Goal: Task Accomplishment & Management: Manage account settings

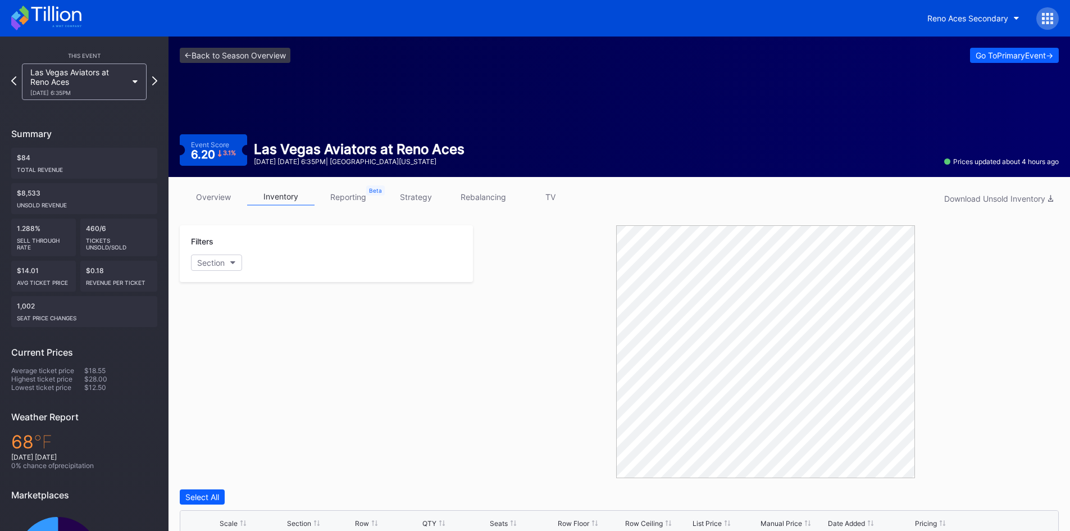
click at [64, 16] on icon at bounding box center [46, 18] width 70 height 25
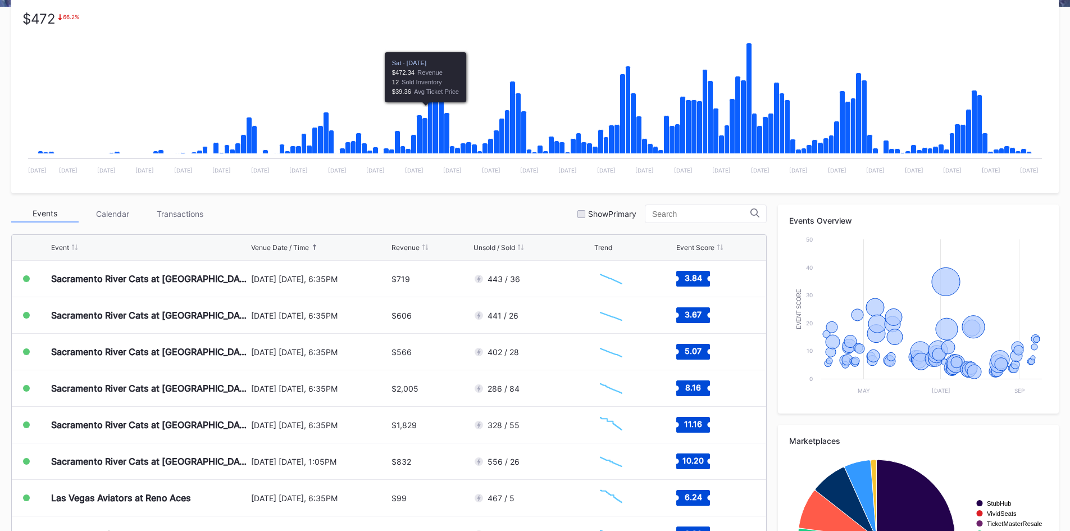
scroll to position [225, 0]
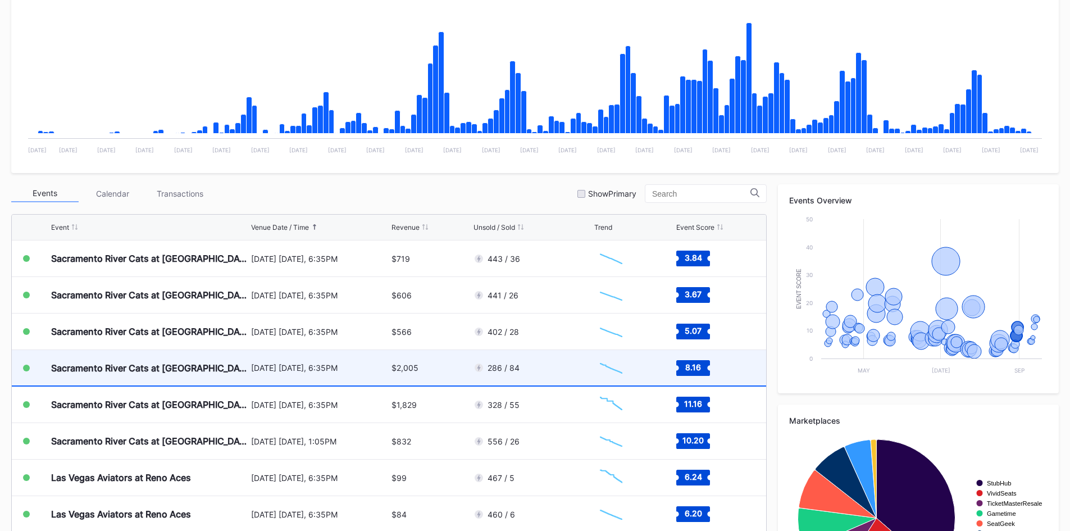
click at [356, 370] on div "[DATE] [DATE], 6:35PM" at bounding box center [320, 368] width 138 height 10
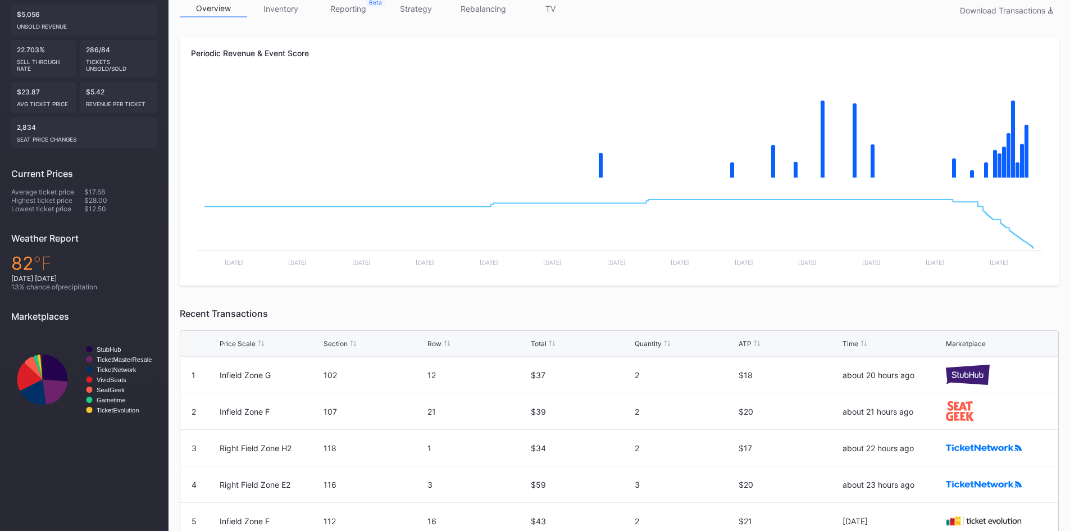
scroll to position [84, 0]
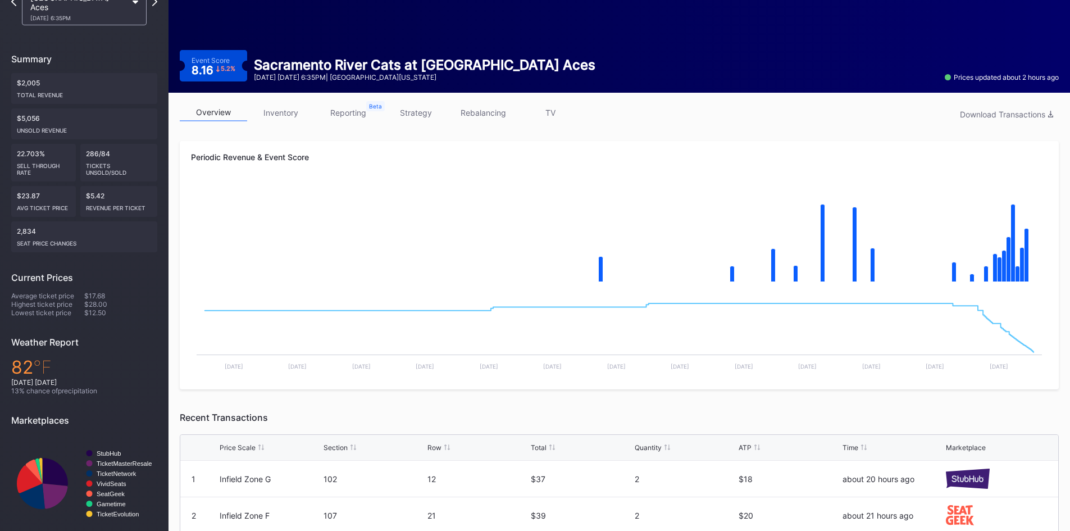
click at [271, 109] on link "inventory" at bounding box center [280, 112] width 67 height 17
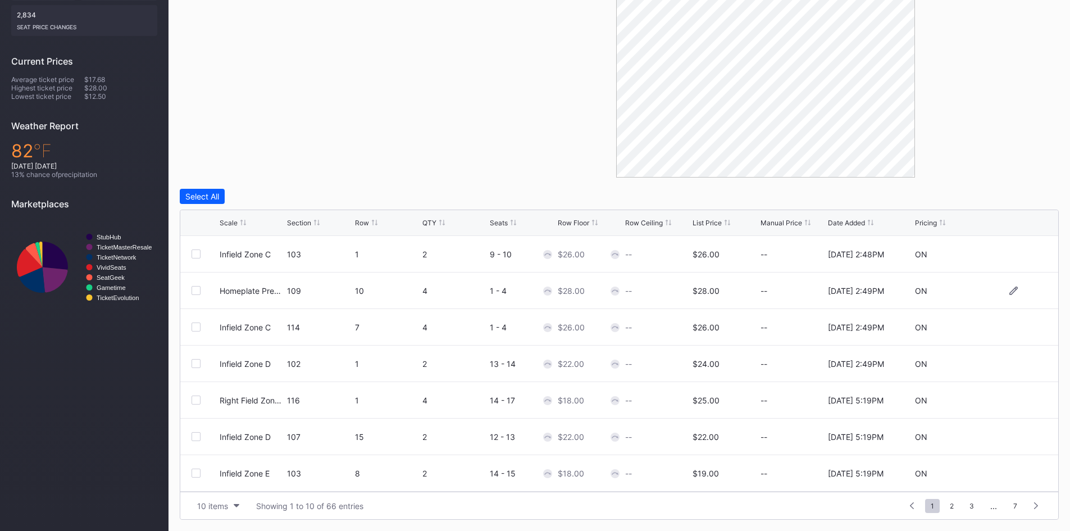
scroll to position [20, 0]
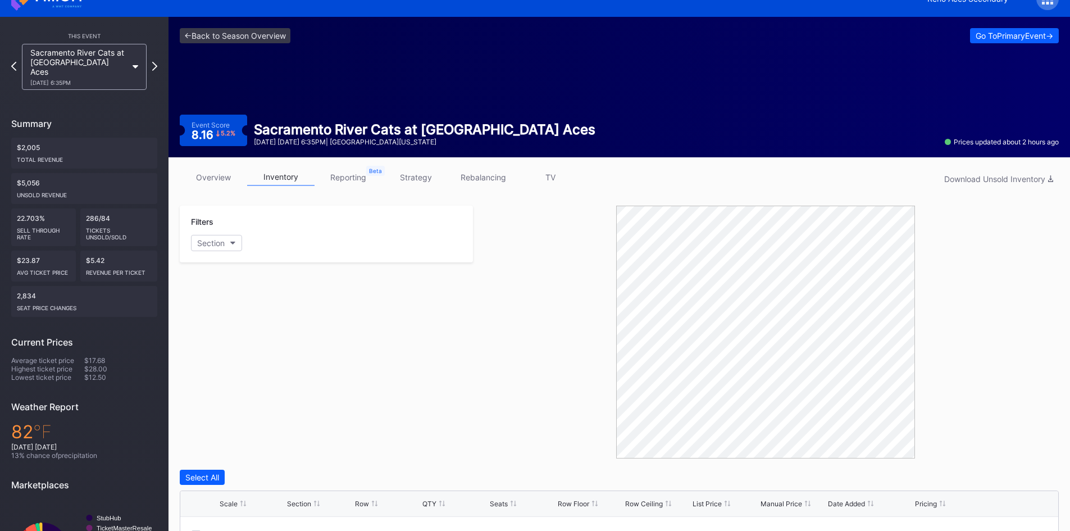
click at [296, 187] on div "overview inventory reporting strategy rebalancing TV Download Unsold Inventory" at bounding box center [619, 179] width 879 height 23
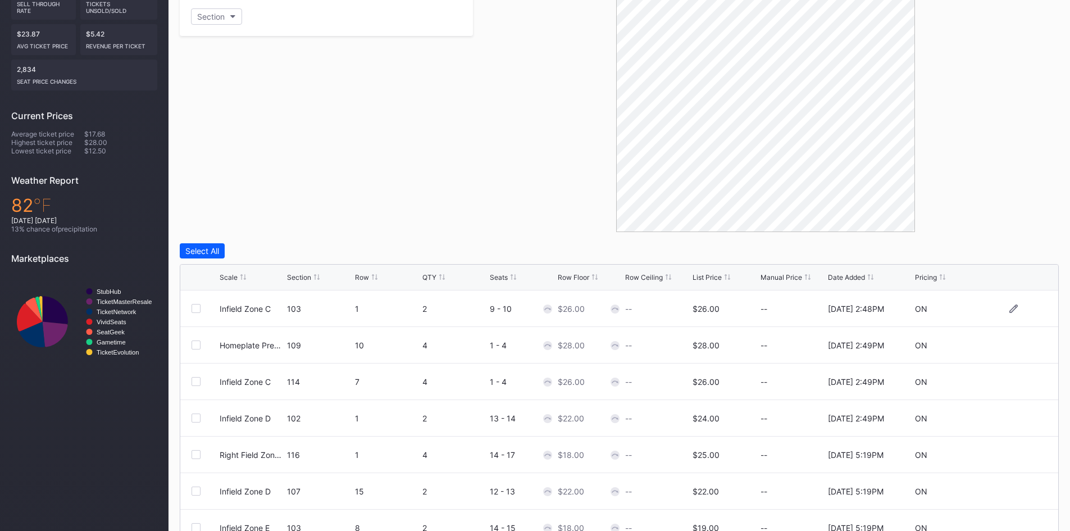
scroll to position [300, 0]
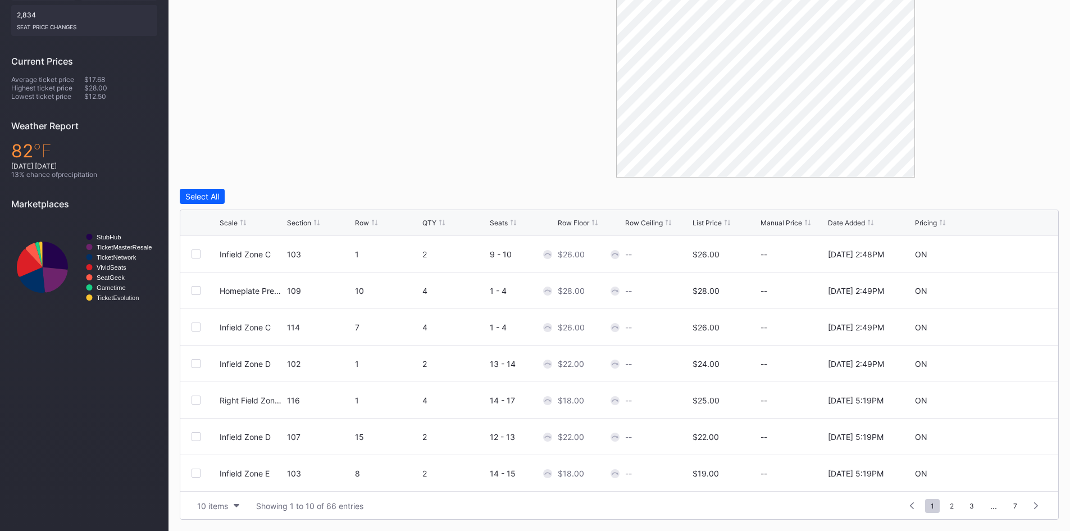
drag, startPoint x: 726, startPoint y: 225, endPoint x: 720, endPoint y: 226, distance: 6.2
click at [724, 226] on div at bounding box center [727, 222] width 6 height 8
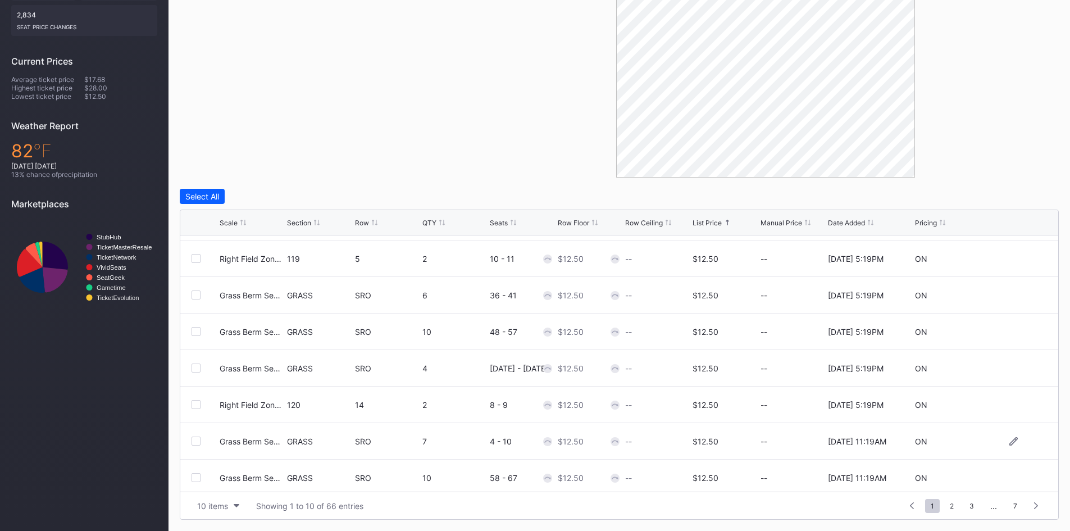
scroll to position [109, 0]
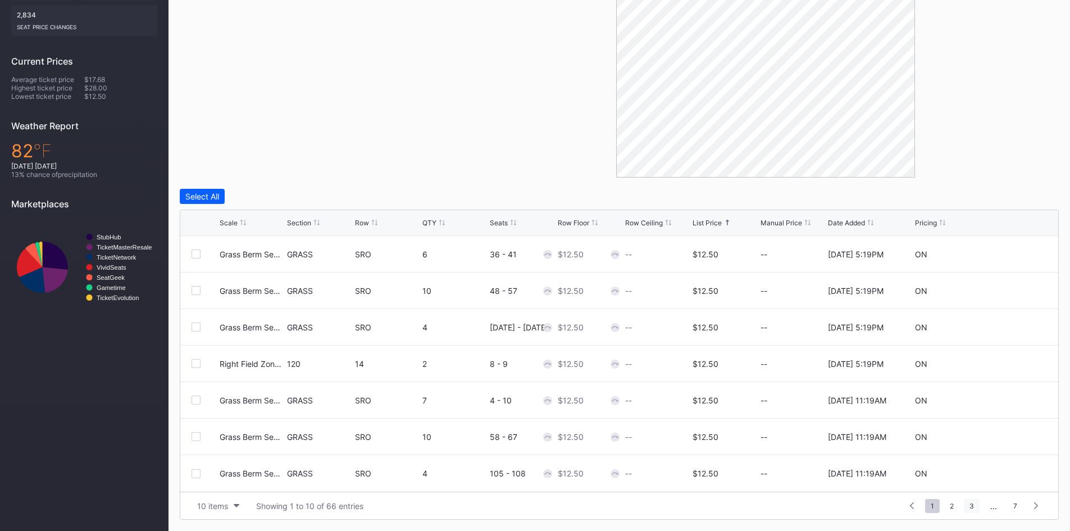
click at [968, 504] on span "3" at bounding box center [971, 506] width 16 height 14
click at [980, 504] on div "1 ... 1 2 3 4 5 ... 7" at bounding box center [954, 505] width 186 height 16
click at [976, 506] on span "5" at bounding box center [971, 506] width 15 height 14
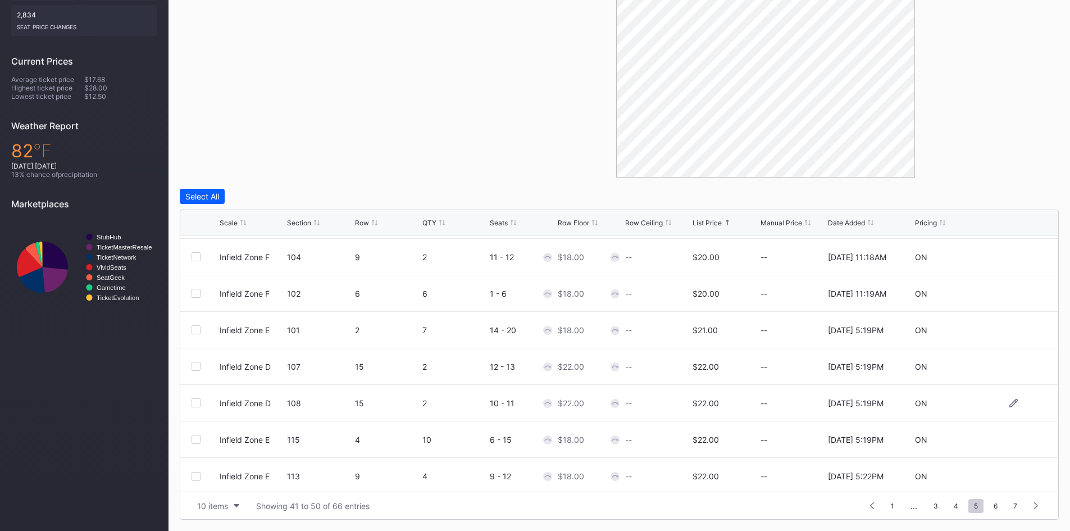
scroll to position [109, 0]
click at [1008, 505] on span "7" at bounding box center [1014, 506] width 15 height 14
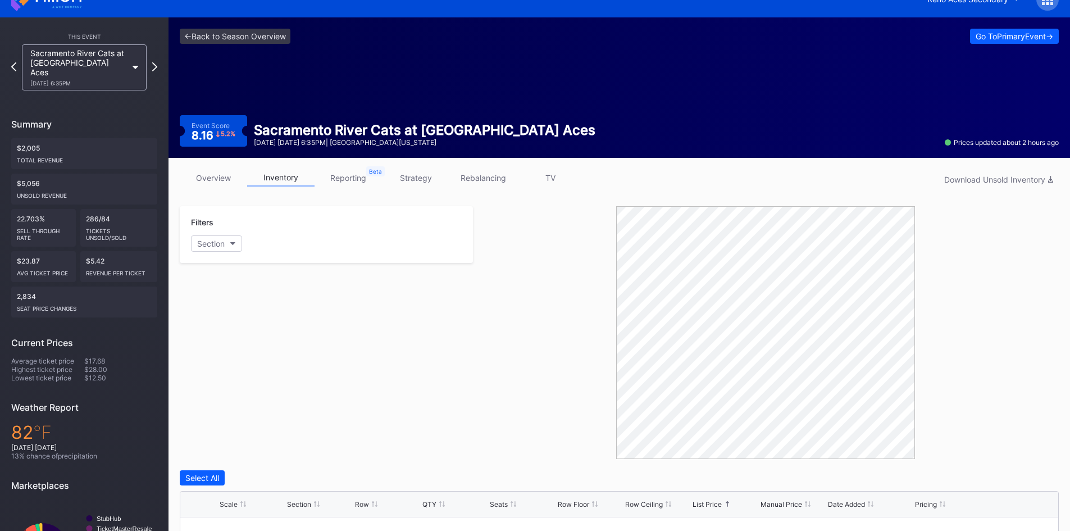
scroll to position [0, 0]
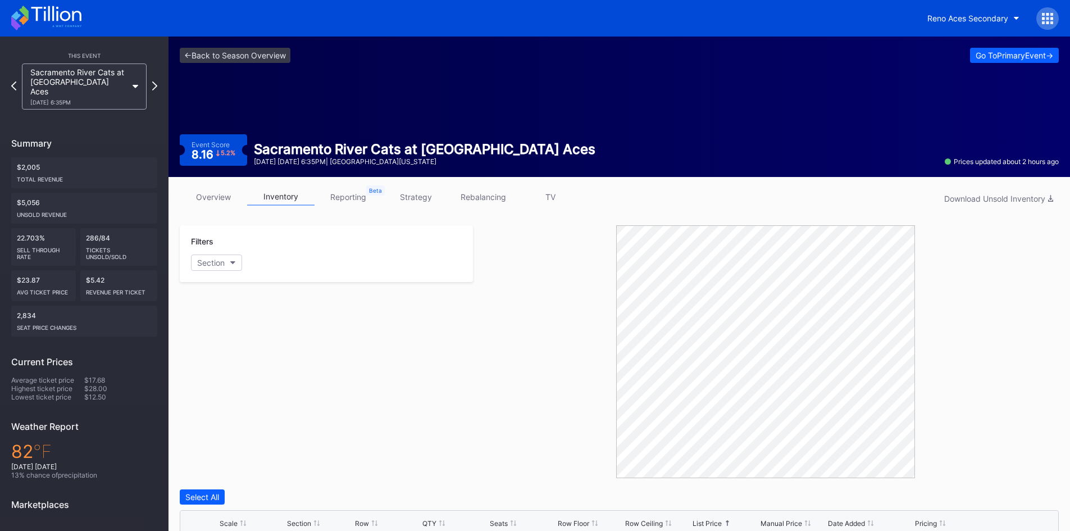
click at [59, 19] on icon at bounding box center [46, 18] width 70 height 25
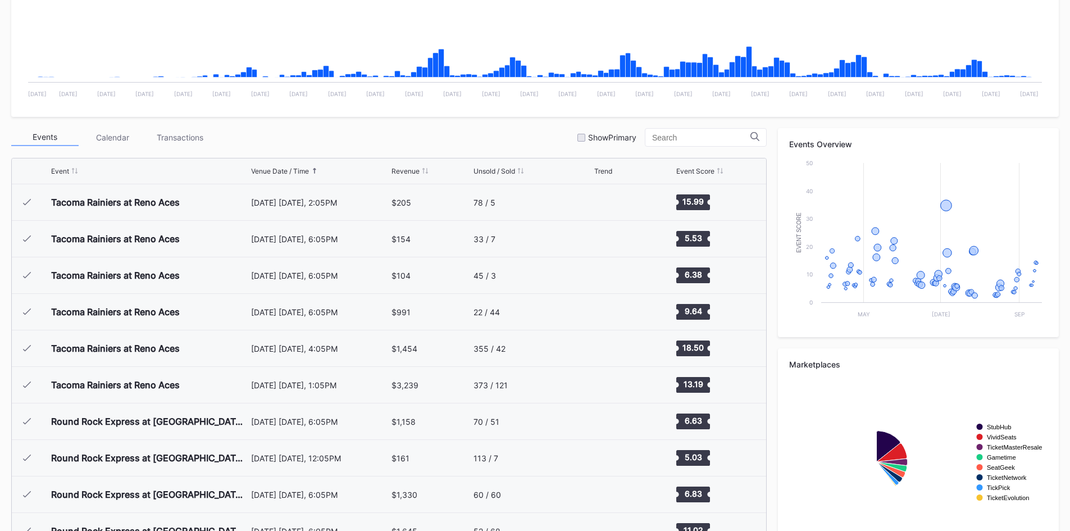
scroll to position [2336, 0]
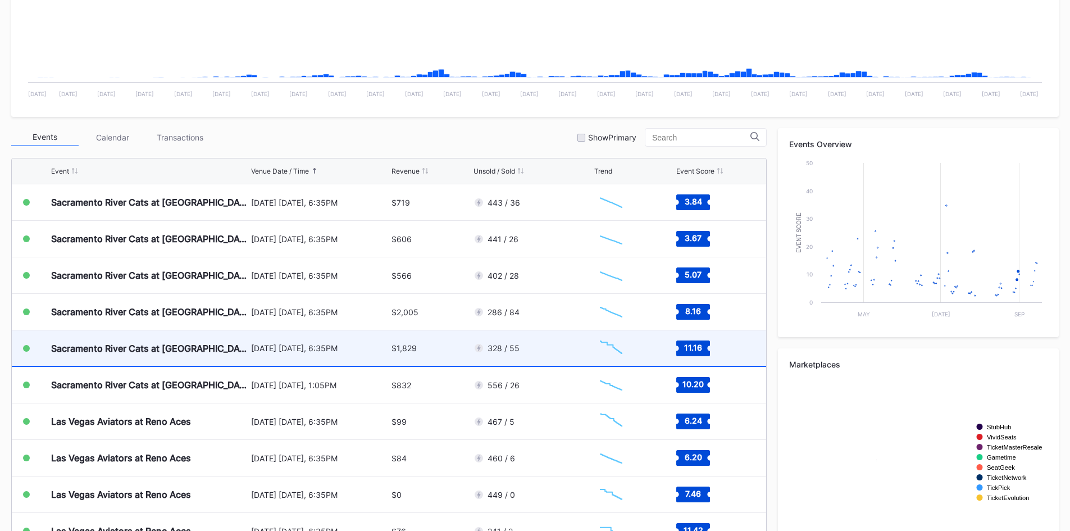
click at [230, 348] on div "Sacramento River Cats at [GEOGRAPHIC_DATA] Aces" at bounding box center [149, 347] width 197 height 35
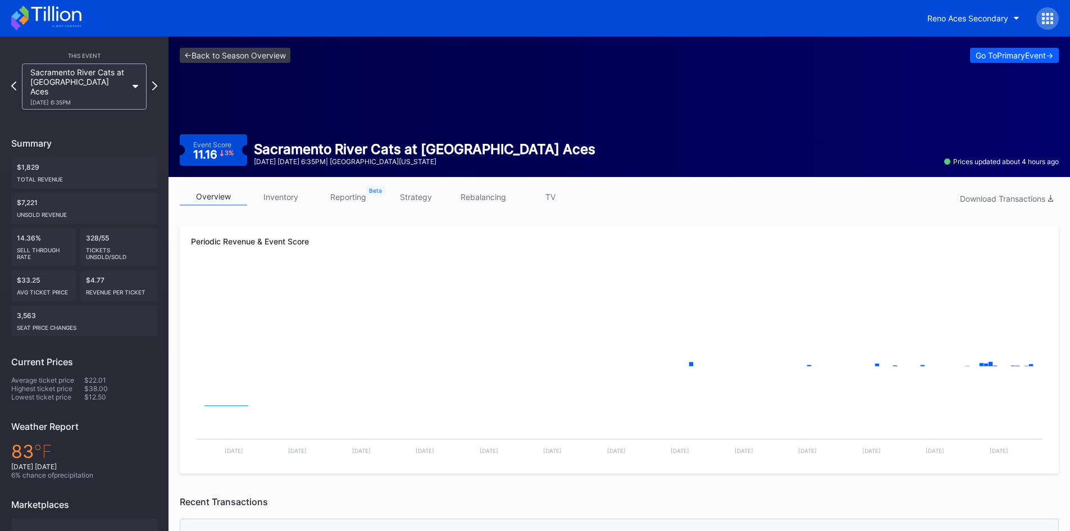
click at [281, 189] on link "inventory" at bounding box center [280, 196] width 67 height 17
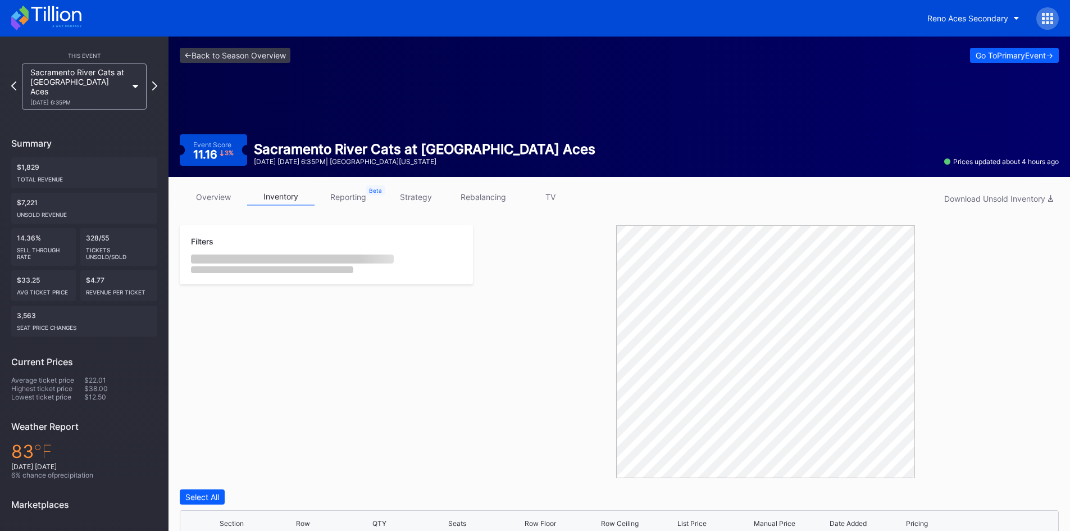
scroll to position [273, 0]
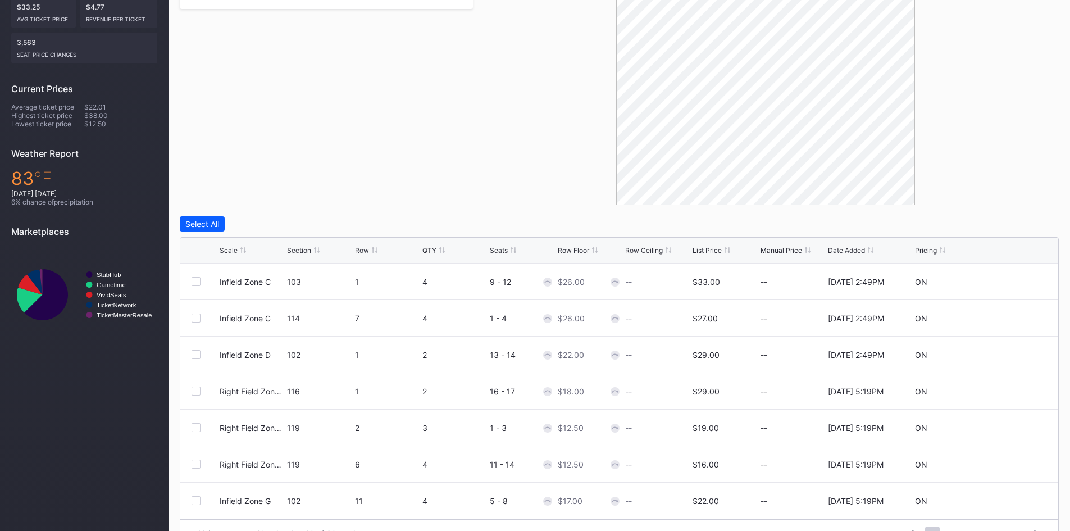
click at [784, 253] on div "Manual Price" at bounding box center [781, 250] width 42 height 8
click at [725, 254] on div "Scale Section Row QTY Seats Row Floor Row Ceiling List Price Manual Price Date …" at bounding box center [619, 250] width 878 height 26
click at [705, 247] on div "List Price" at bounding box center [706, 250] width 29 height 8
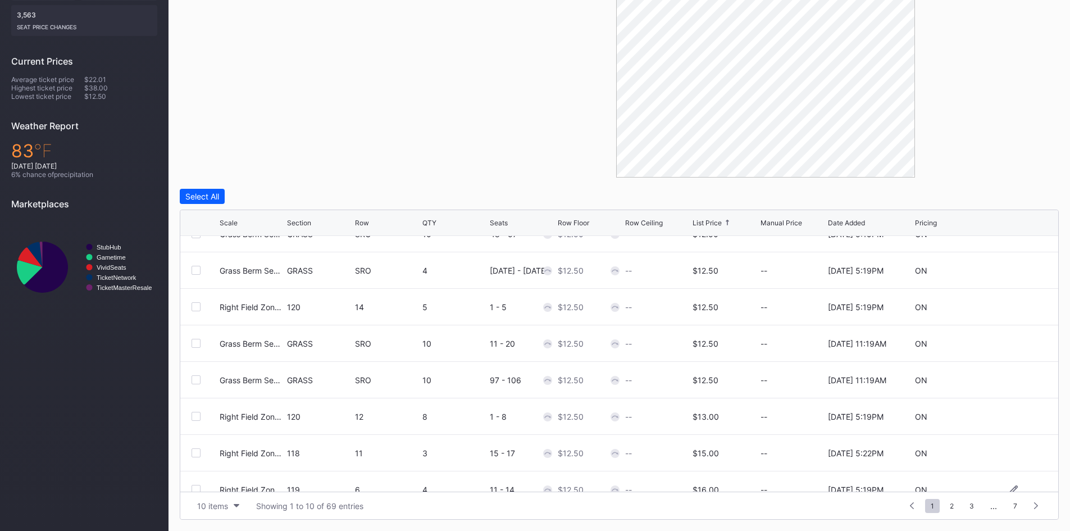
scroll to position [109, 0]
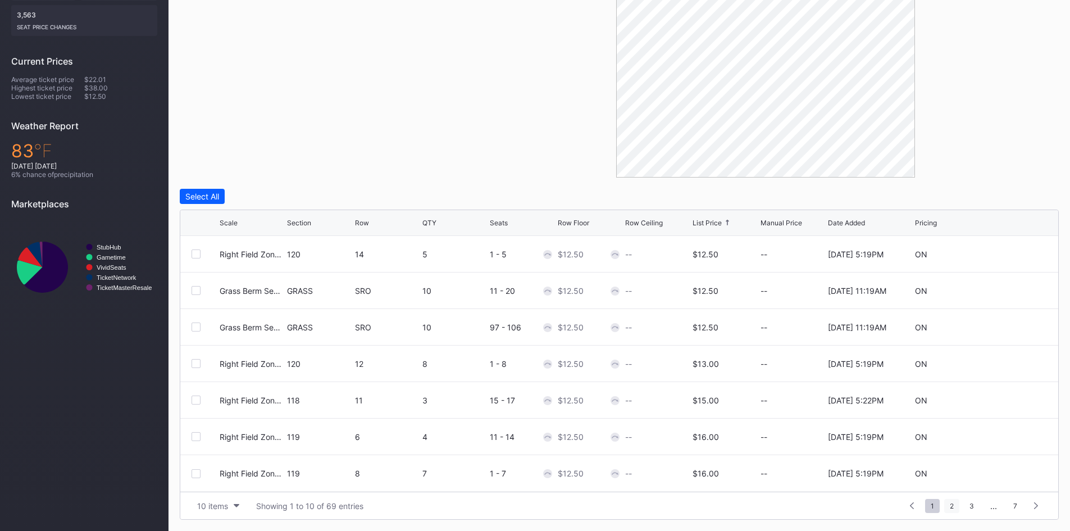
click at [955, 506] on span "2" at bounding box center [951, 506] width 15 height 14
click at [966, 506] on span "4" at bounding box center [971, 506] width 16 height 14
click at [975, 505] on span "5" at bounding box center [971, 506] width 15 height 14
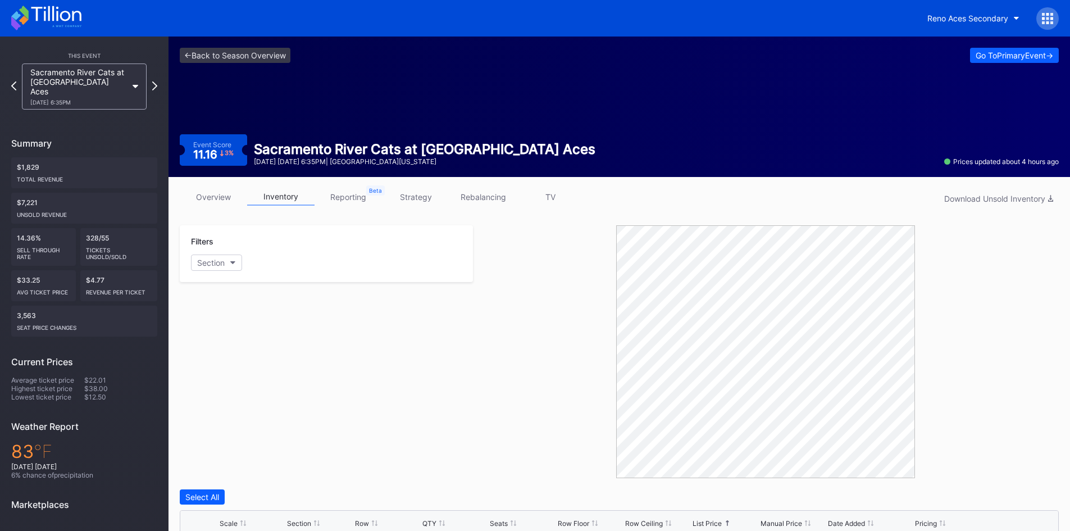
click at [62, 23] on icon at bounding box center [46, 18] width 70 height 25
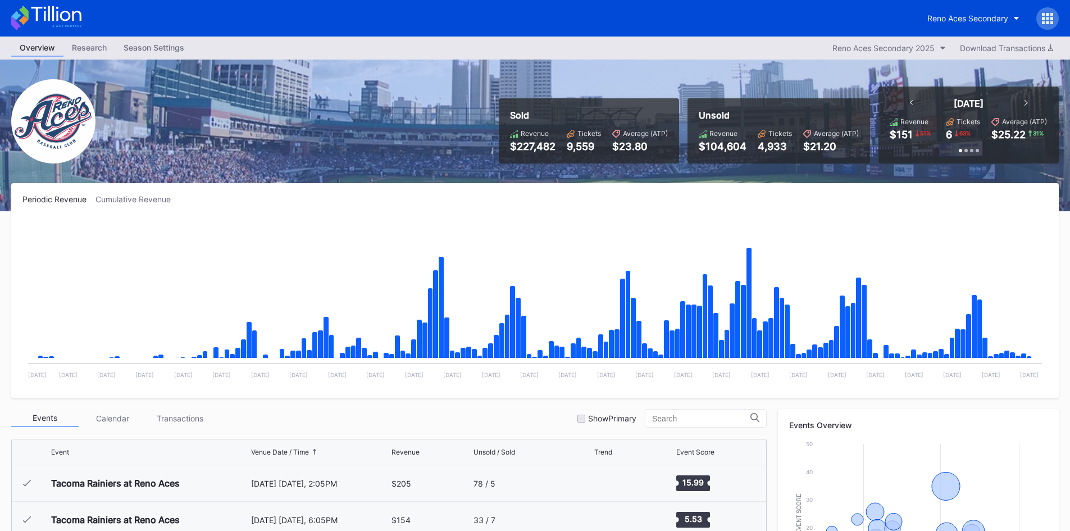
scroll to position [2336, 0]
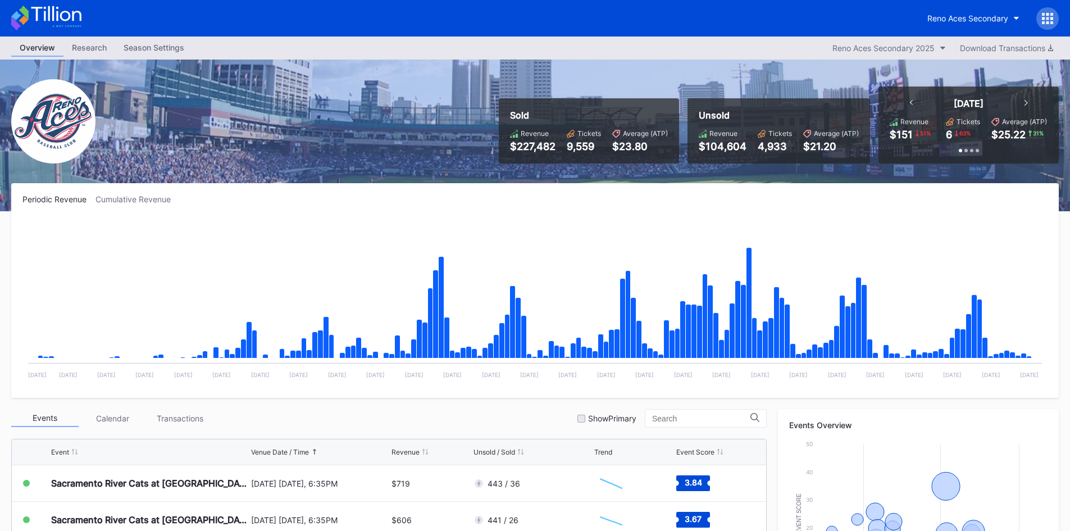
click at [44, 31] on div "Reno Aces Secondary" at bounding box center [535, 18] width 1070 height 36
click at [43, 16] on icon at bounding box center [46, 18] width 70 height 25
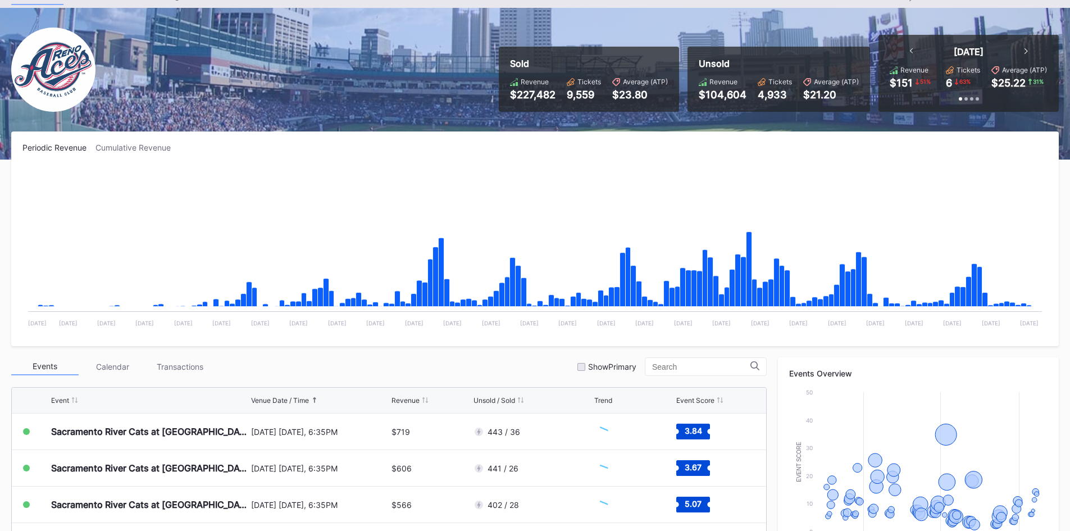
scroll to position [168, 0]
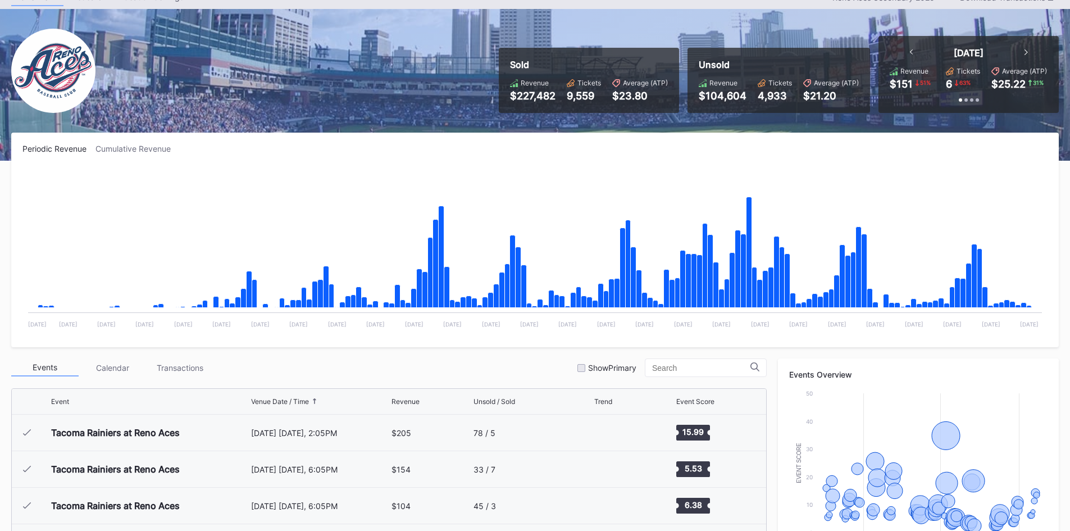
scroll to position [2336, 0]
